Goal: Task Accomplishment & Management: Use online tool/utility

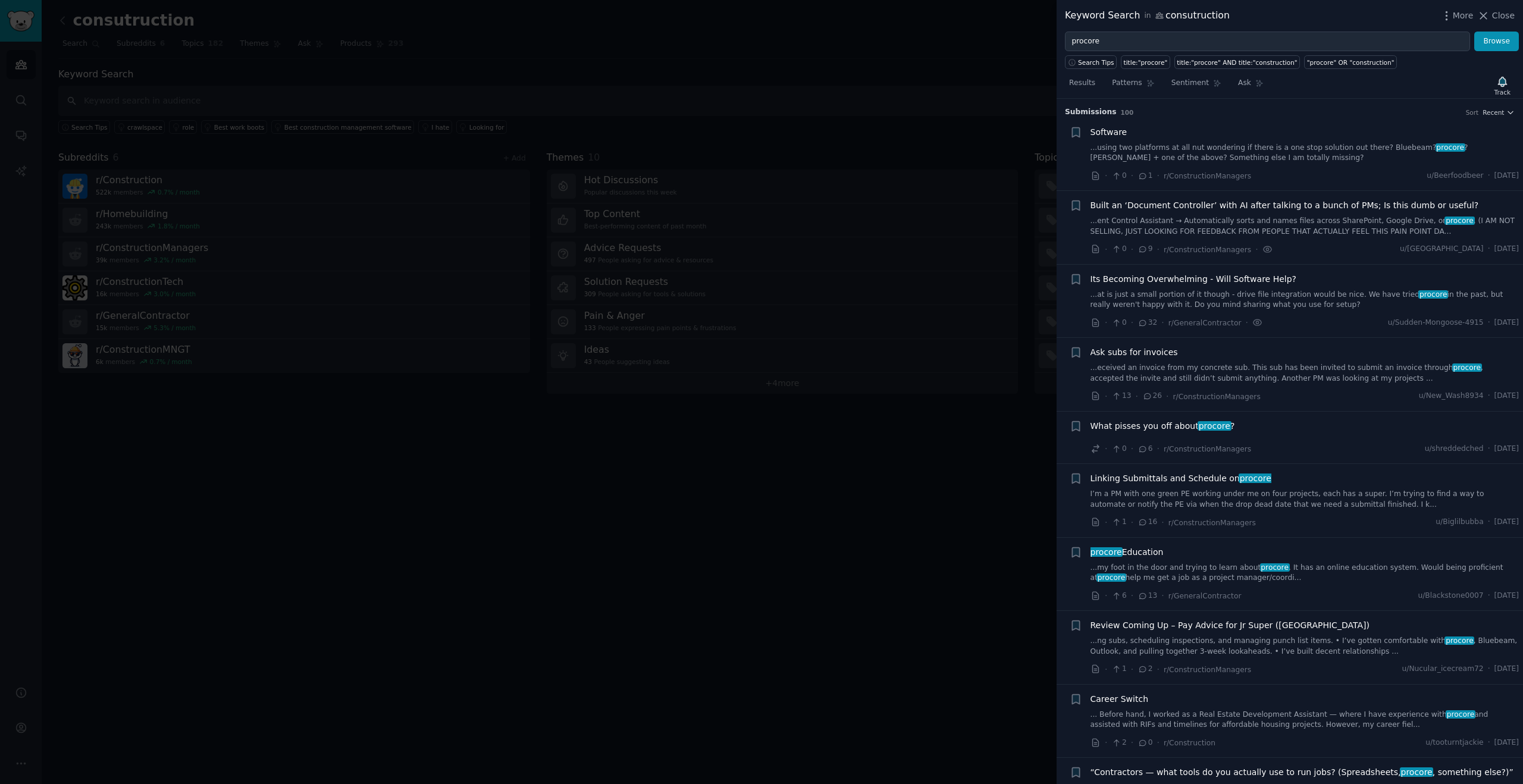
scroll to position [1048, 0]
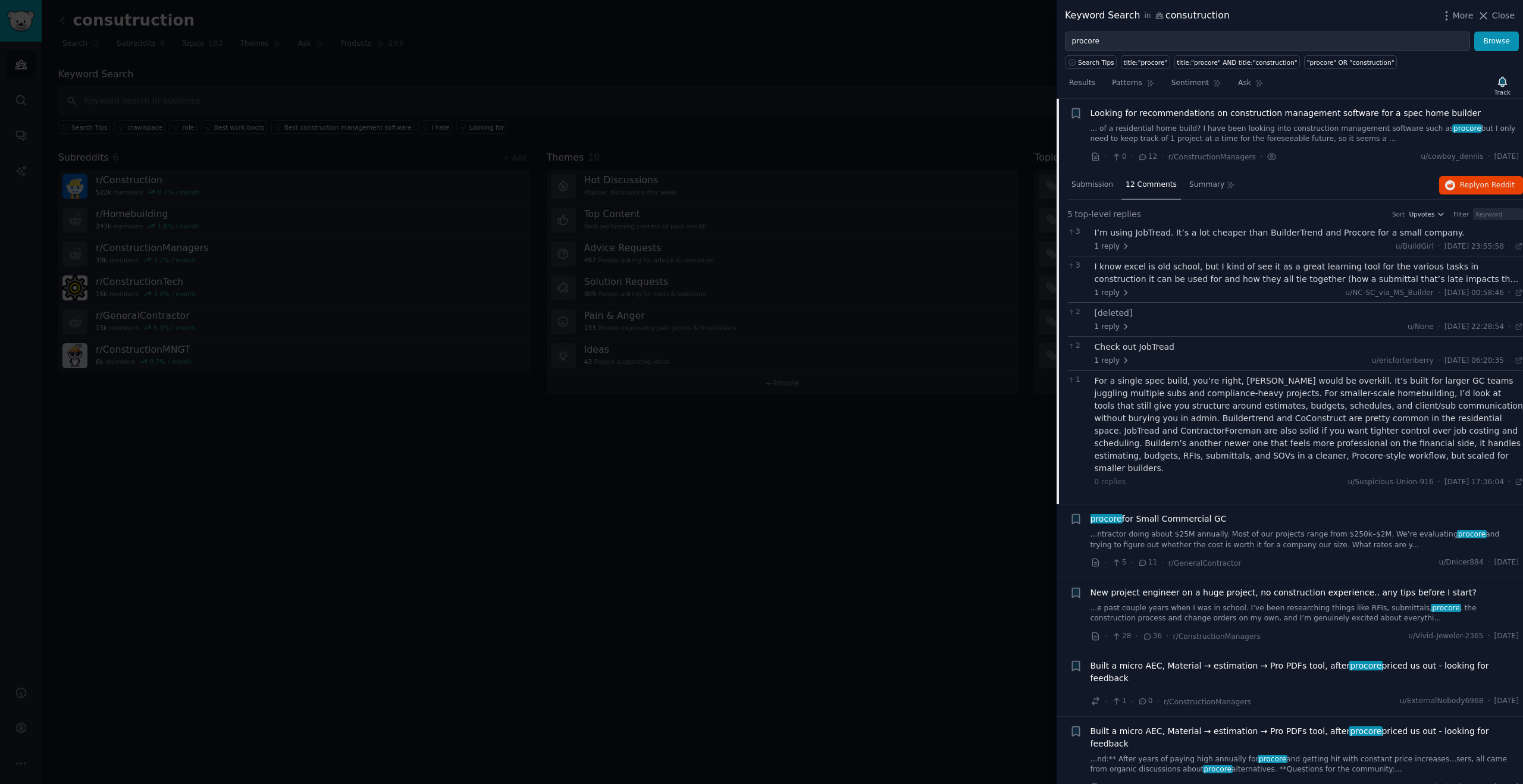
click at [945, 48] on div at bounding box center [761, 392] width 1523 height 784
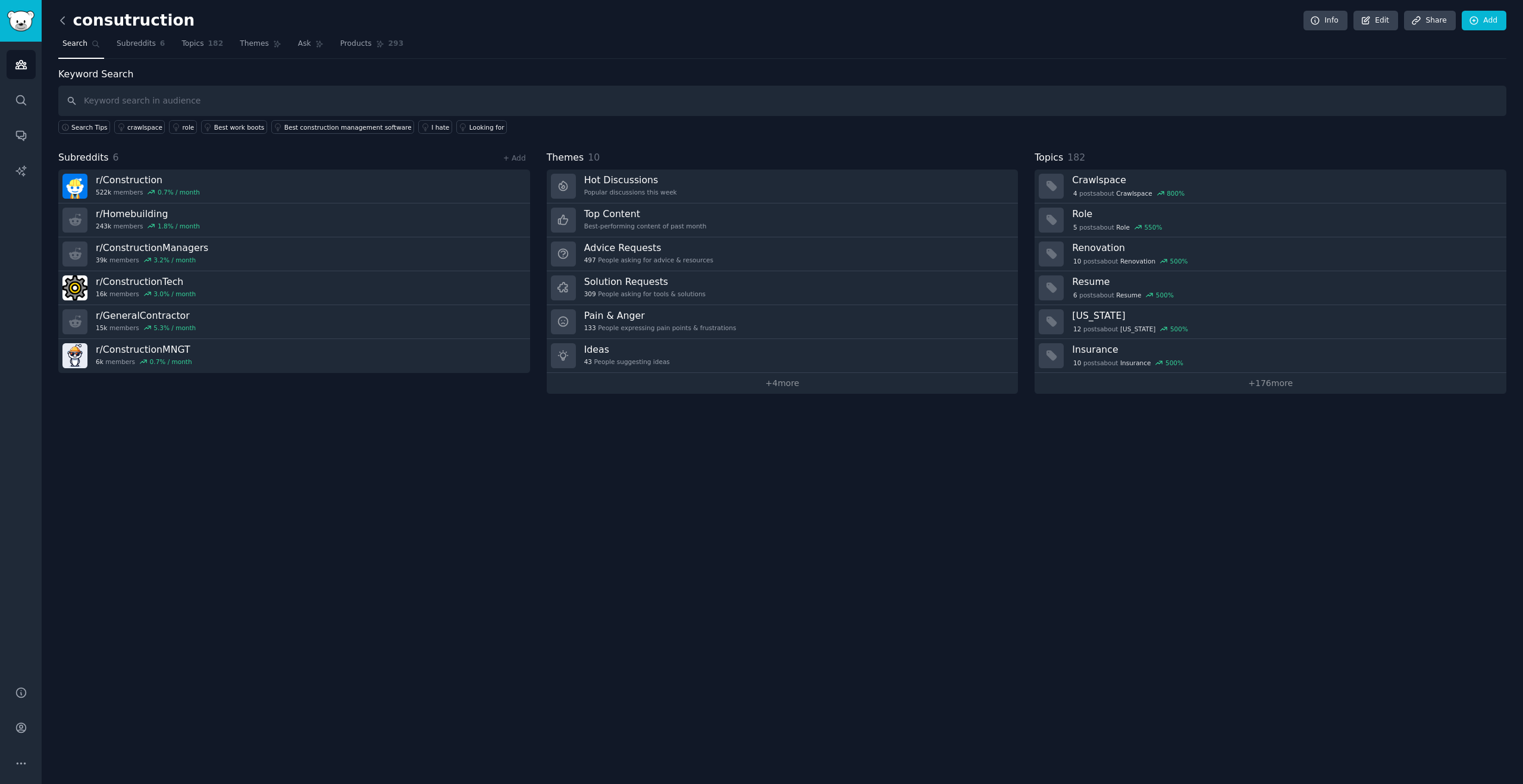
click at [62, 18] on icon at bounding box center [62, 20] width 12 height 12
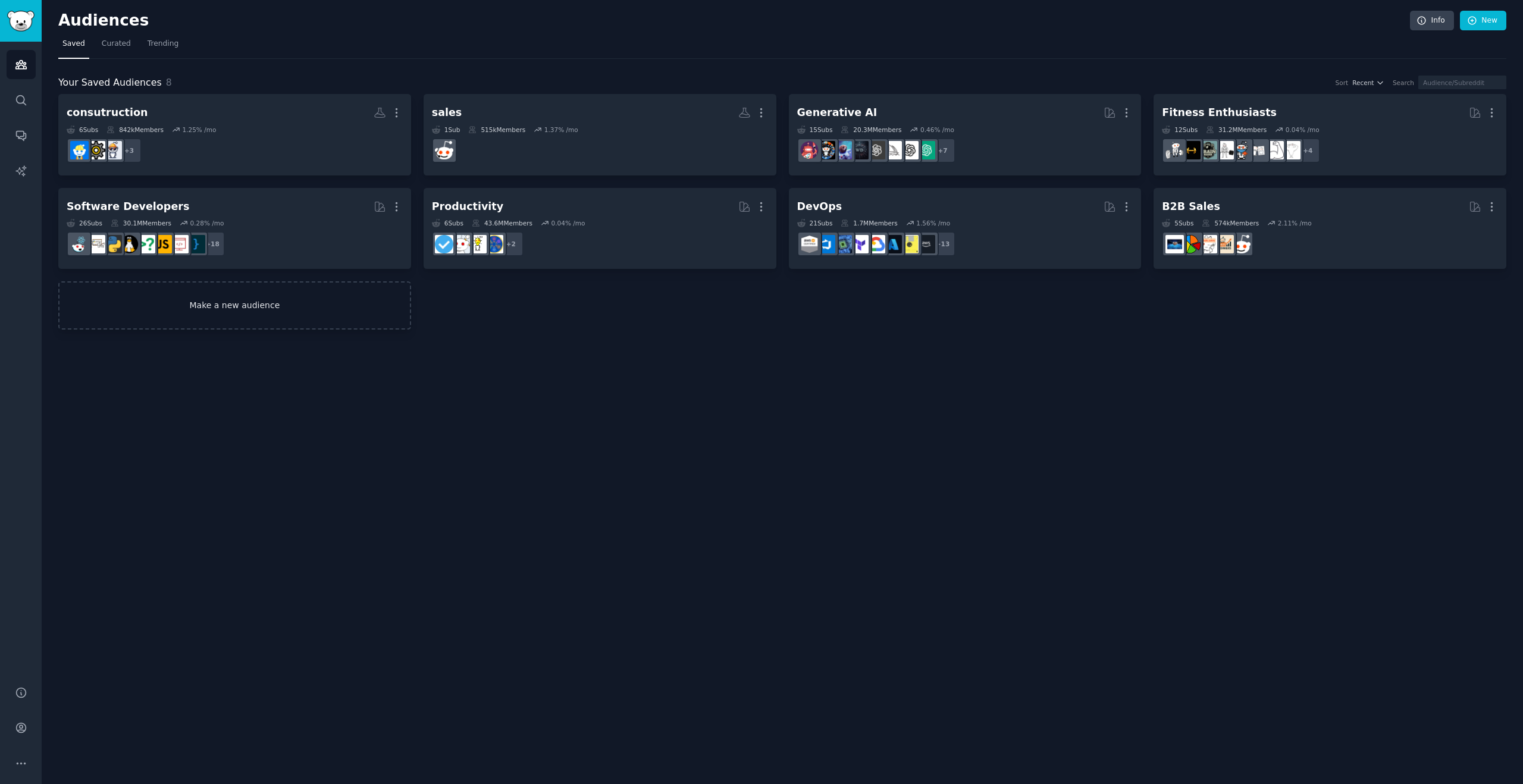
click at [291, 311] on link "Make a new audience" at bounding box center [234, 305] width 353 height 48
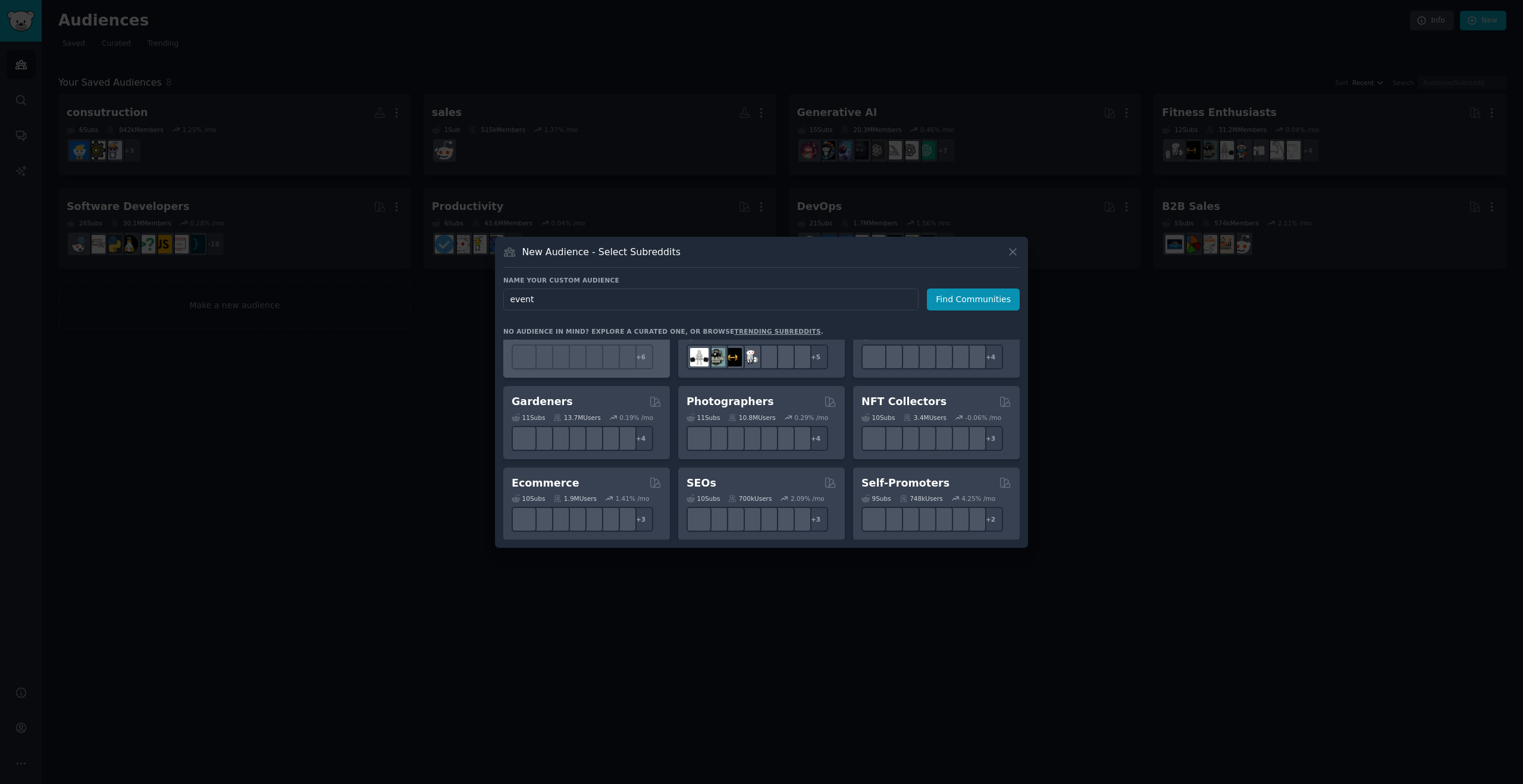
scroll to position [360, 0]
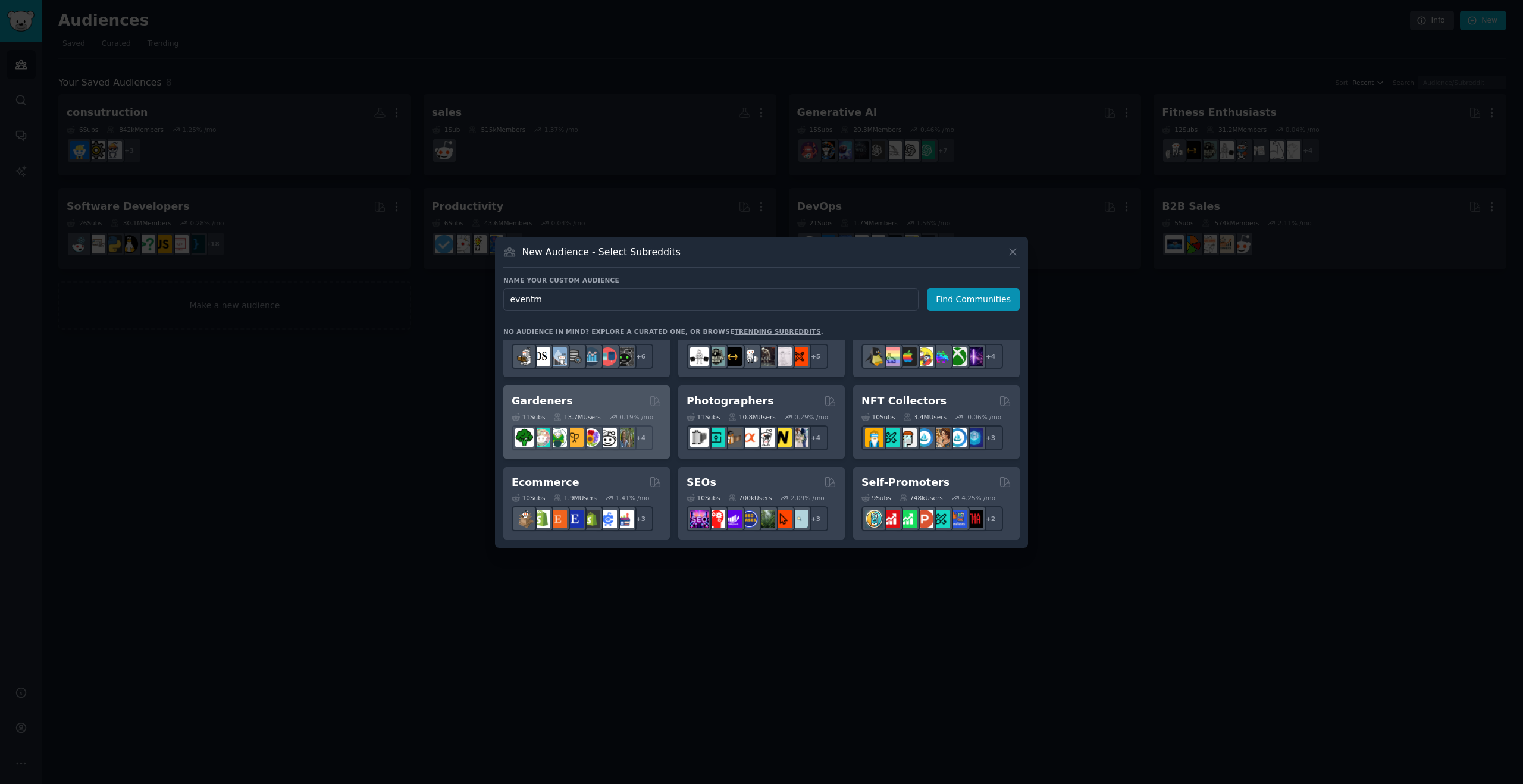
type input "event"
click button "Find Communities" at bounding box center [973, 299] width 93 height 22
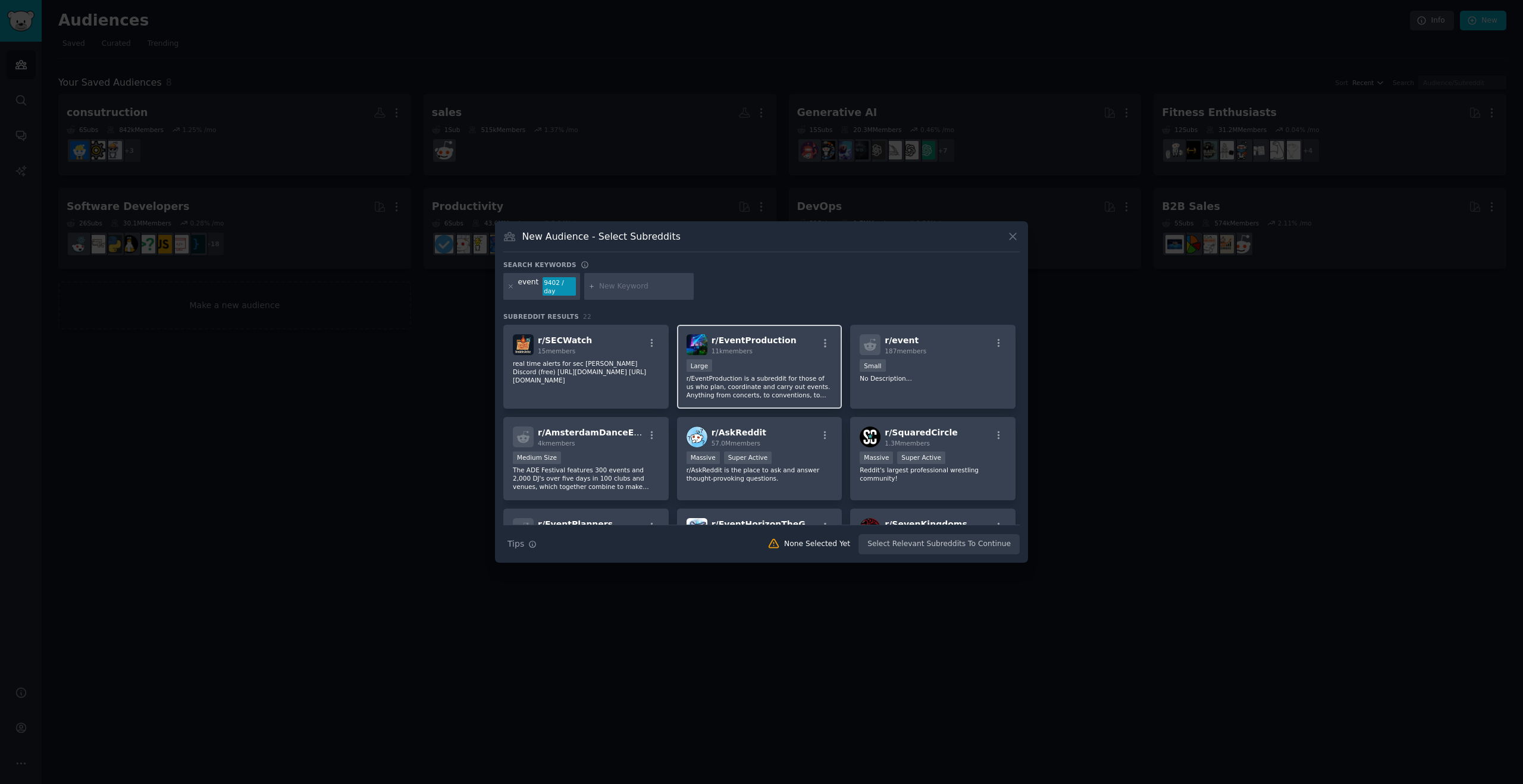
click at [768, 364] on div "Large" at bounding box center [760, 367] width 146 height 15
click at [618, 476] on p "The ADE Festival features 300 events and 2,000 DJ's over five days in 100 clubs…" at bounding box center [586, 478] width 146 height 25
click at [977, 544] on button "Create Audience" at bounding box center [981, 544] width 79 height 20
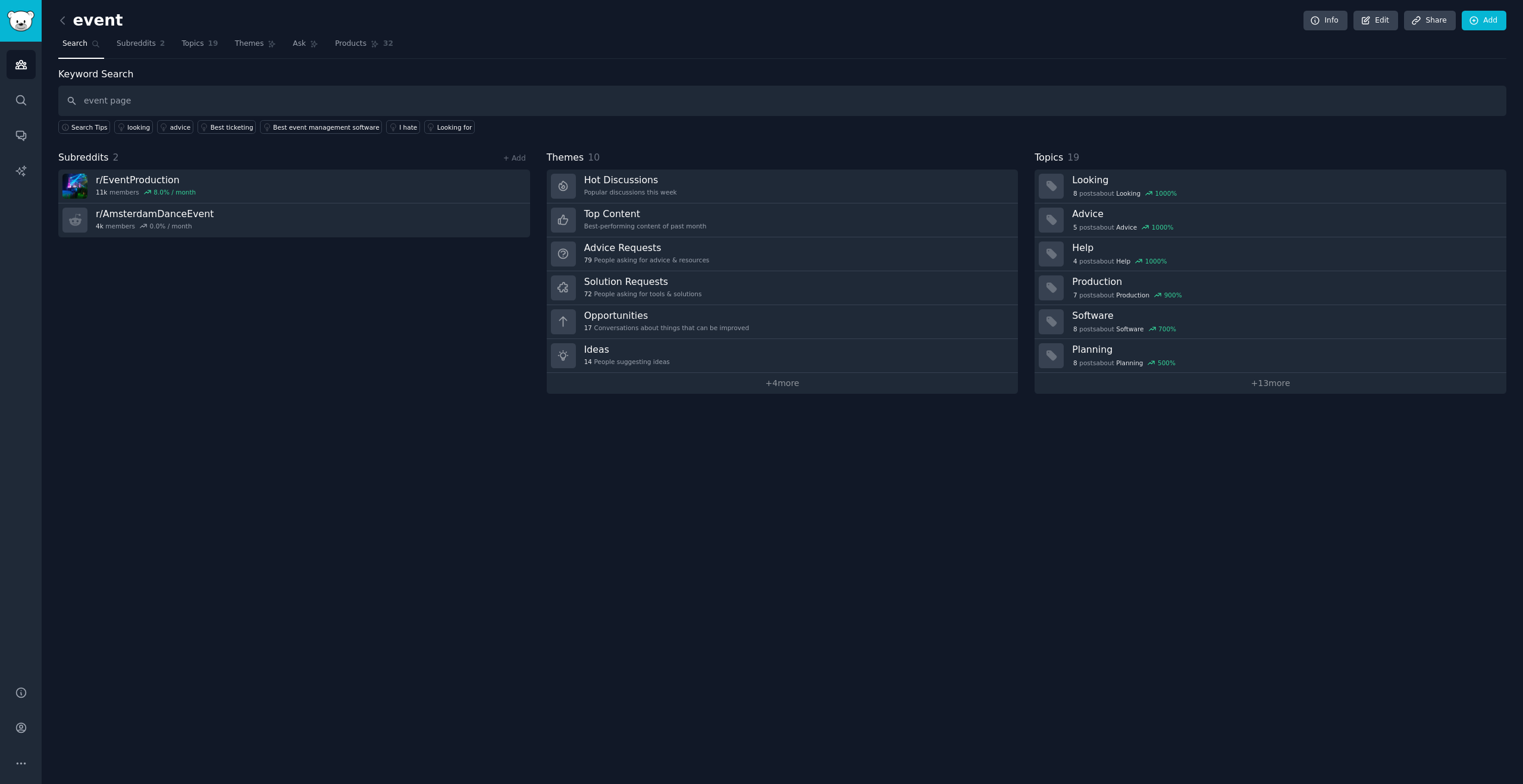
type input "event page"
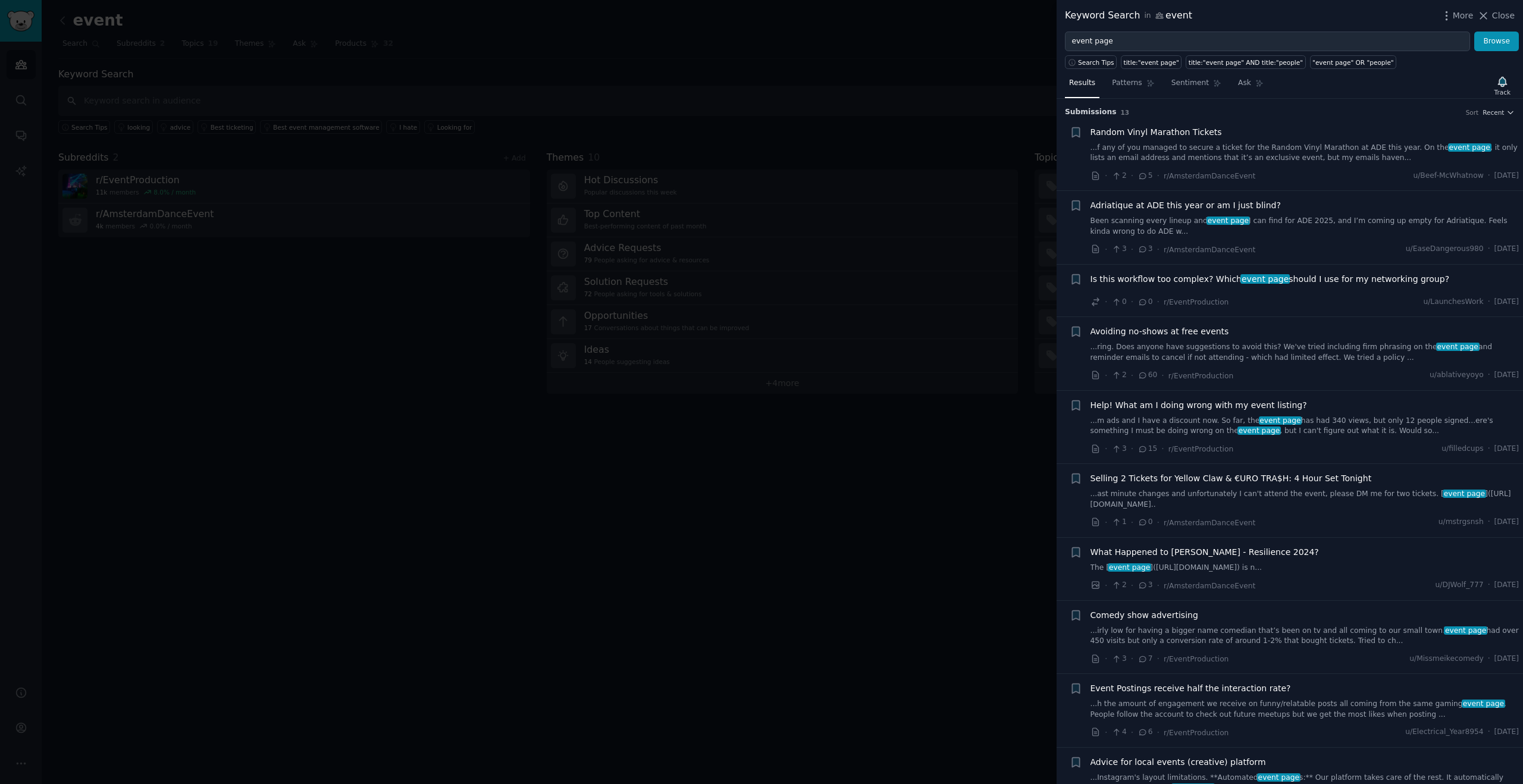
click at [1270, 284] on span "Is this workflow too complex? Which event page should I use for my networking g…" at bounding box center [1270, 279] width 360 height 12
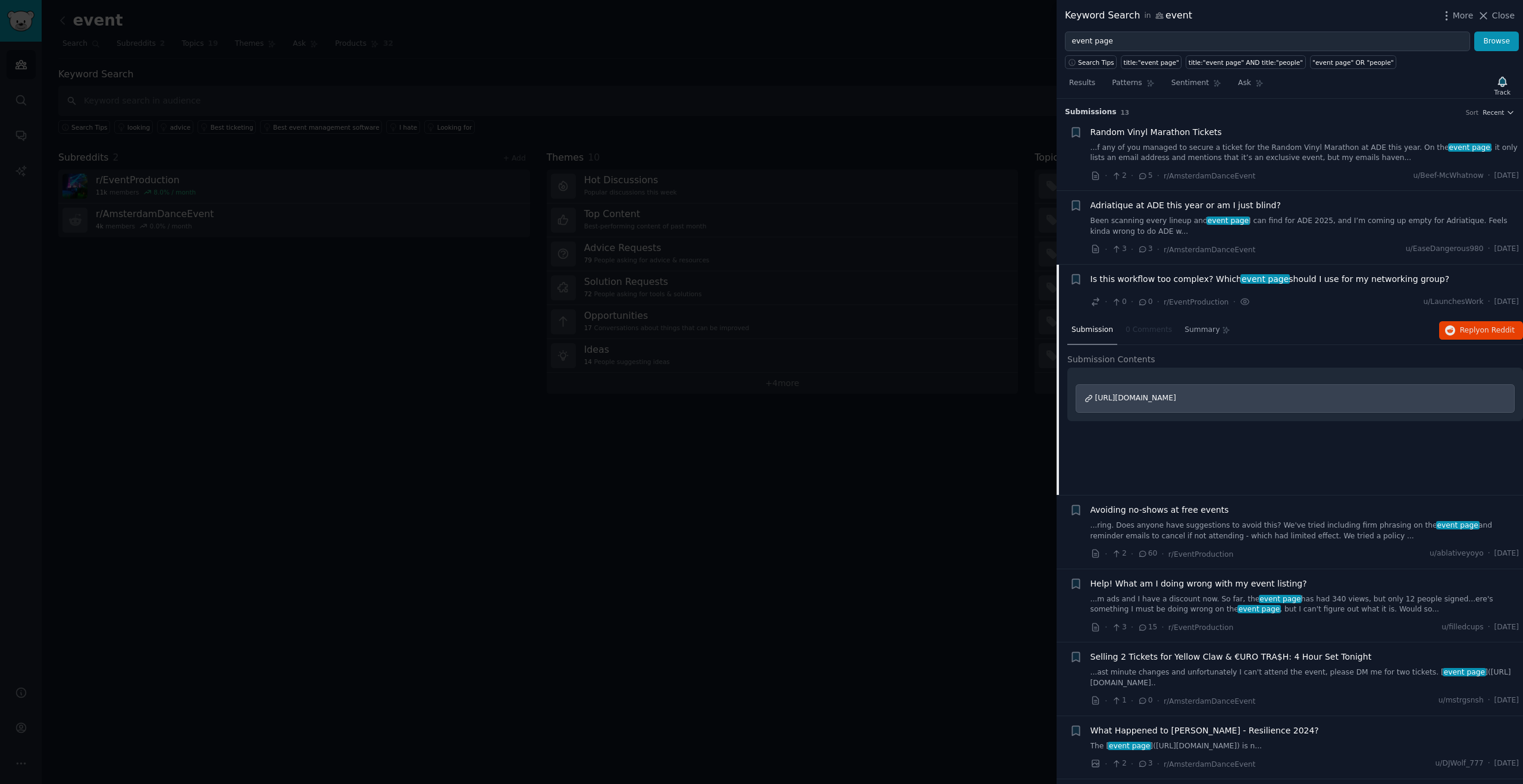
click at [882, 137] on div at bounding box center [761, 392] width 1523 height 784
